Goal: Task Accomplishment & Management: Complete application form

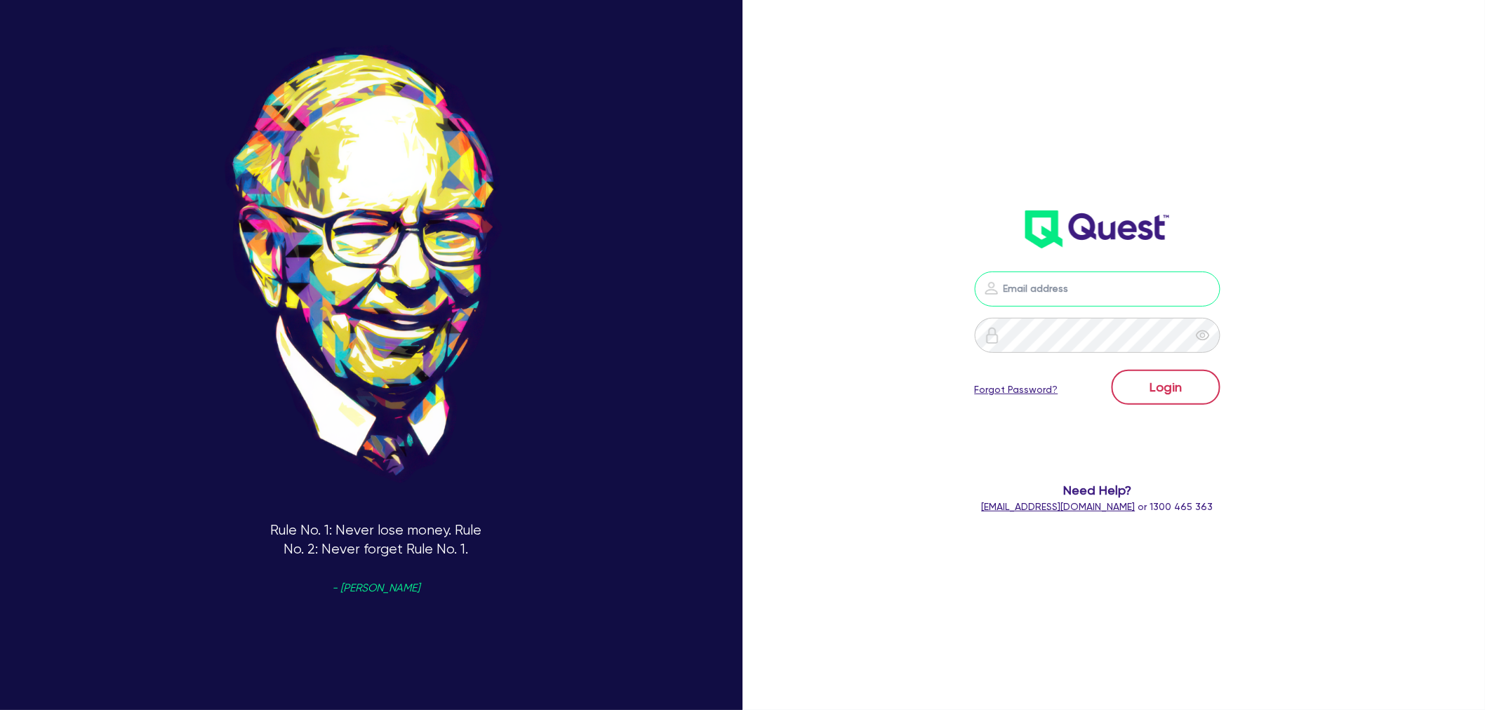
type input "[EMAIL_ADDRESS][PERSON_NAME][DOMAIN_NAME]"
click at [1138, 402] on button "Login" at bounding box center [1165, 387] width 109 height 35
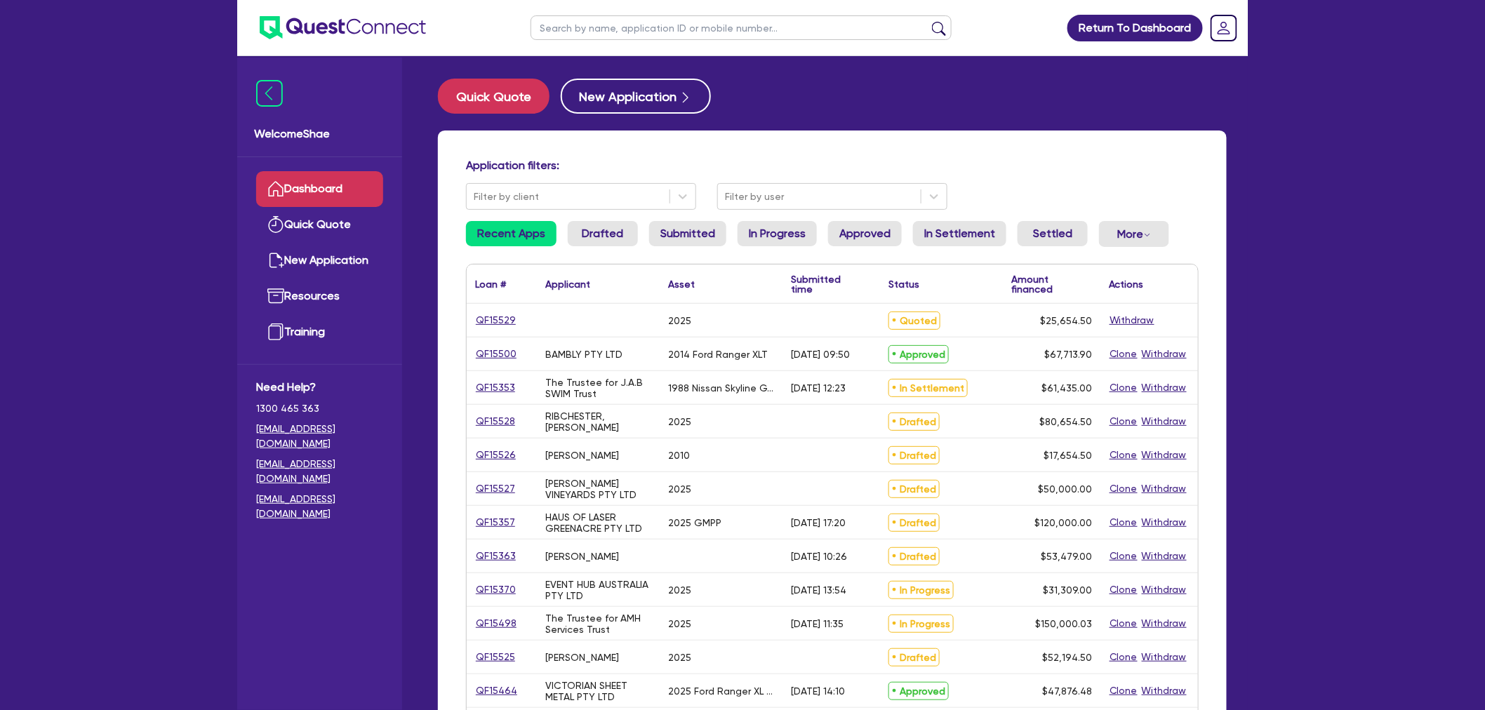
click at [572, 32] on input "text" at bounding box center [740, 27] width 421 height 25
type input "[PERSON_NAME]"
click at [928, 21] on button "submit" at bounding box center [939, 31] width 22 height 20
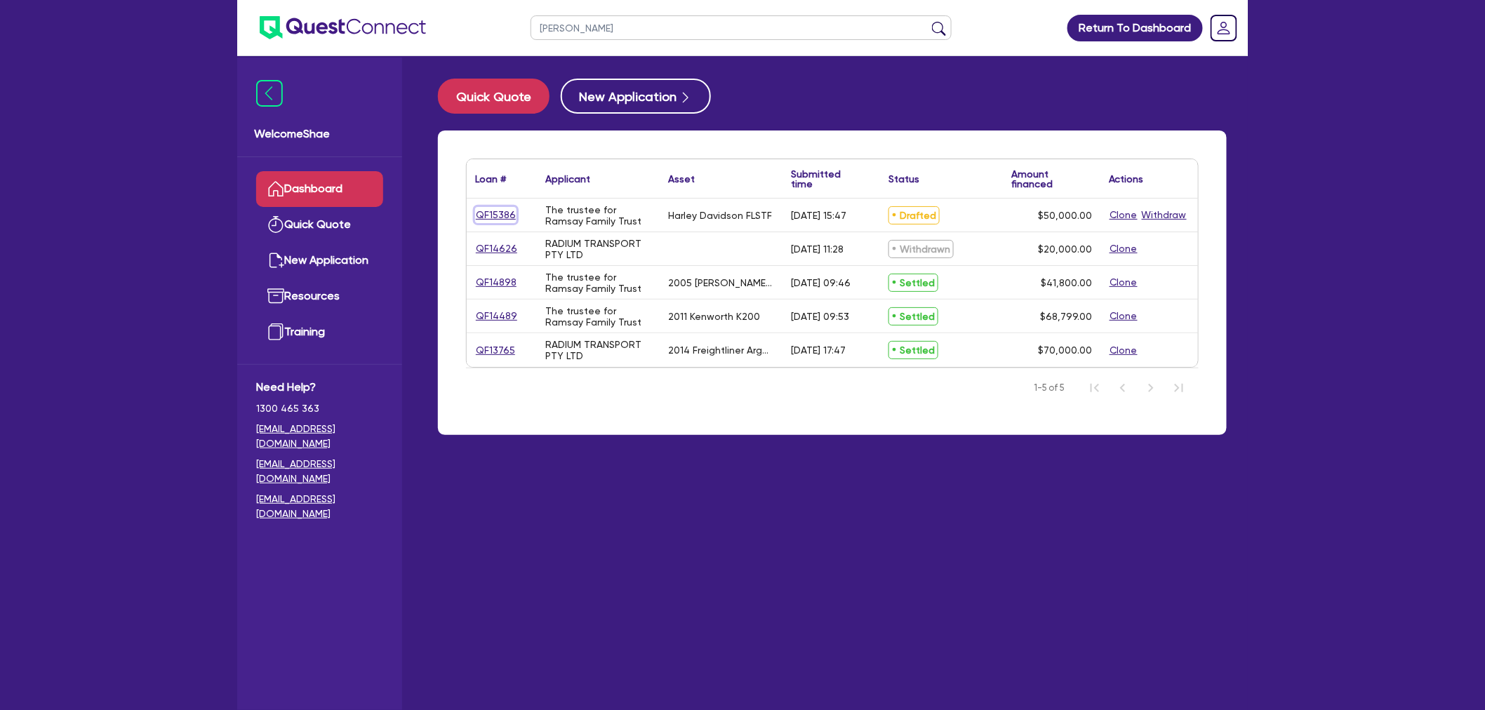
click at [507, 214] on link "QF15386" at bounding box center [495, 215] width 41 height 16
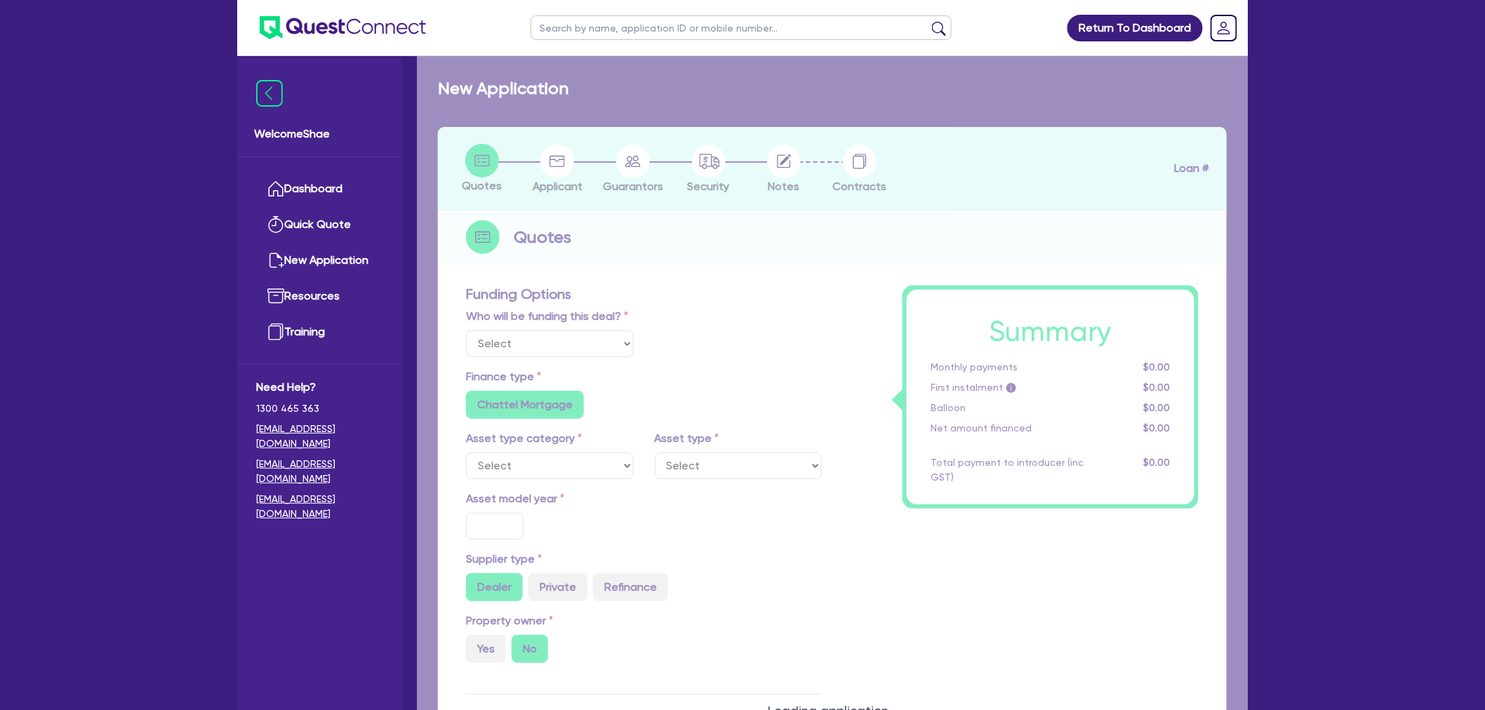
select select "Other"
radio input "false"
type input "50,000"
type input "8"
type input "4,000"
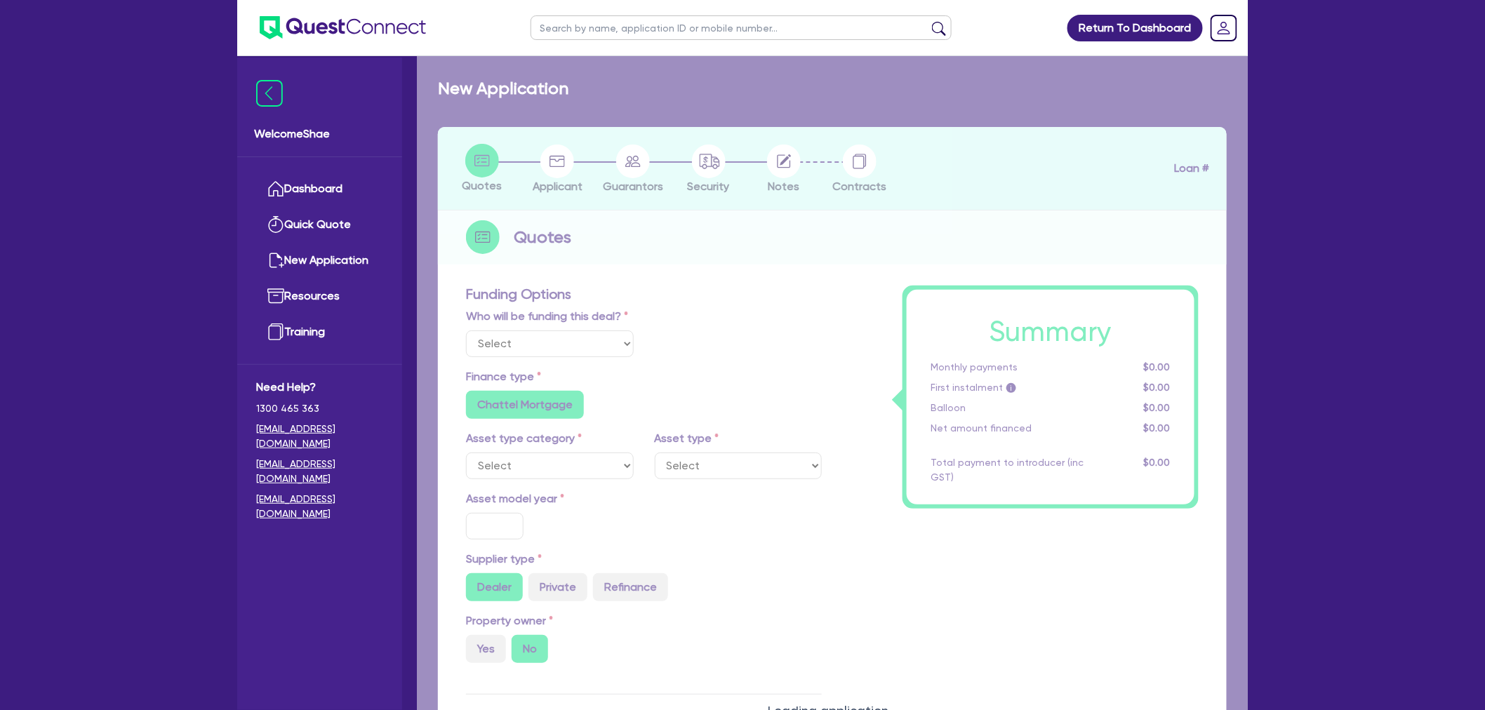
type input "18"
radio input "false"
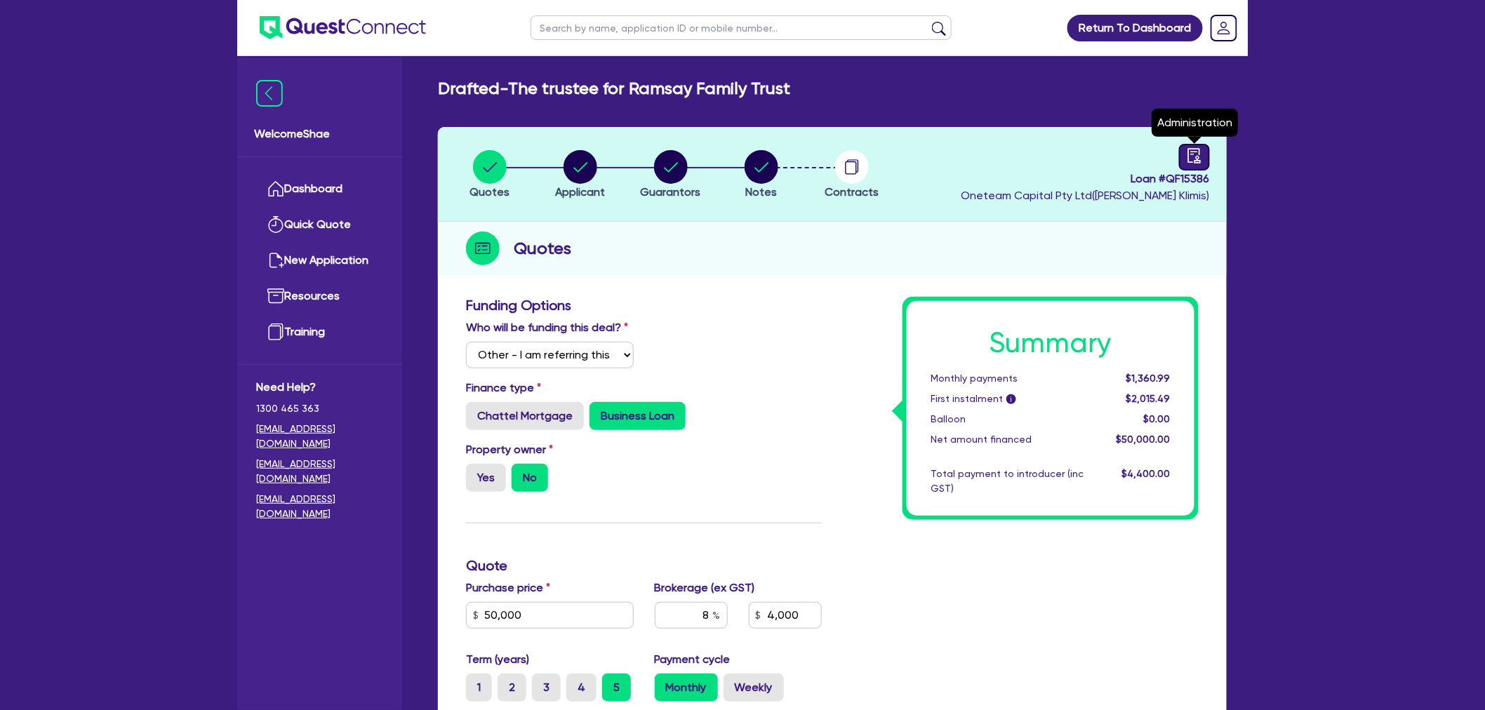
click at [1200, 156] on icon "audit" at bounding box center [1194, 155] width 15 height 15
select select "DRAFTED_AMENDED"
select select "Other"
